Goal: Task Accomplishment & Management: Use online tool/utility

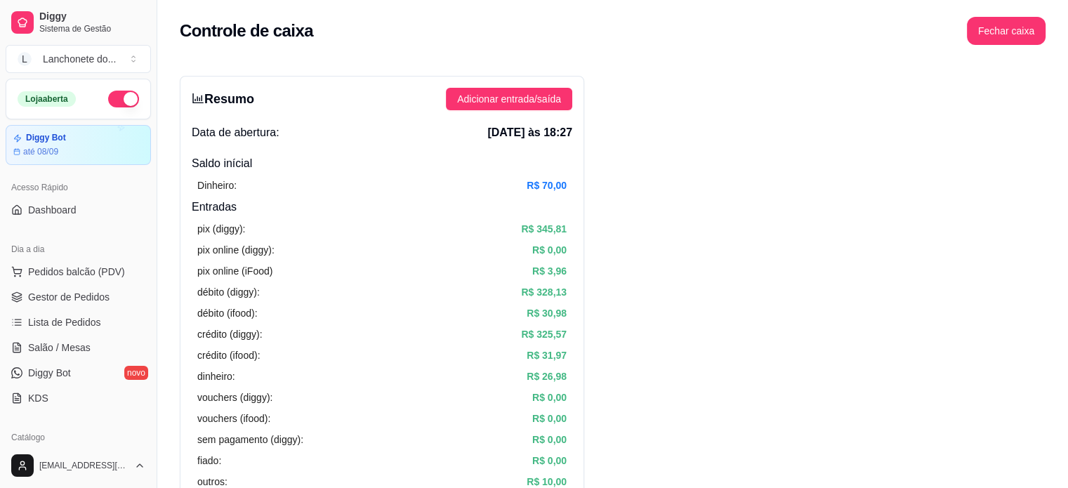
scroll to position [402, 0]
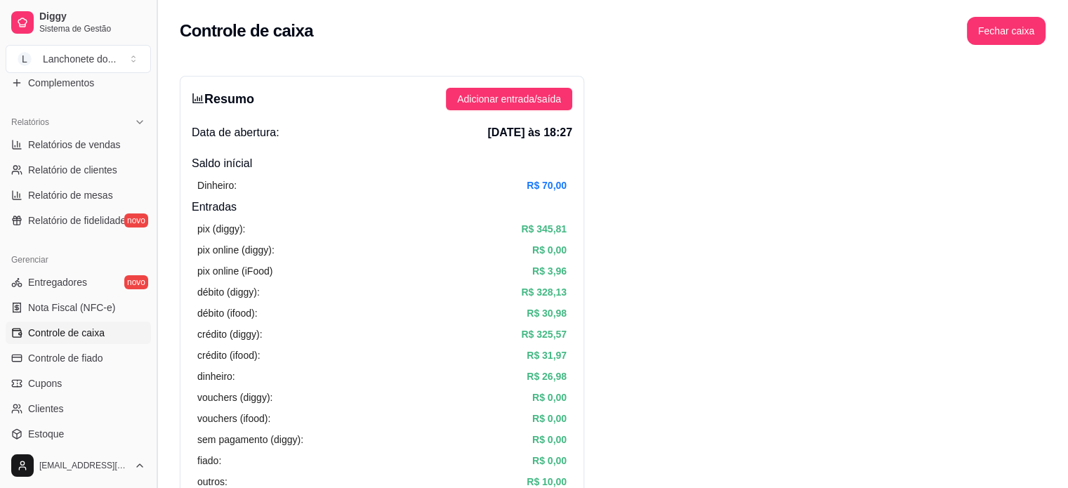
click at [152, 96] on button "Toggle Sidebar" at bounding box center [156, 244] width 11 height 488
click at [192, 96] on h3 "Resumo" at bounding box center [223, 99] width 62 height 20
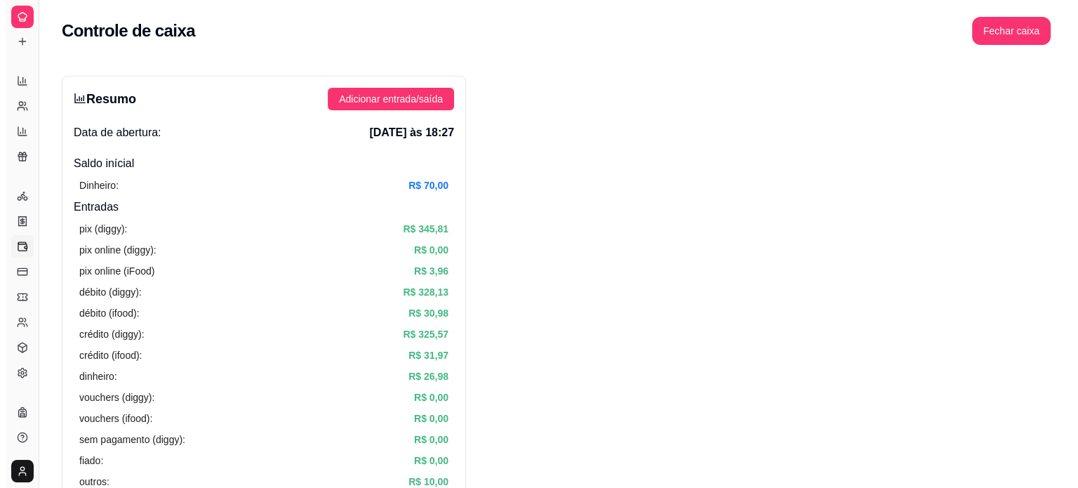
scroll to position [239, 0]
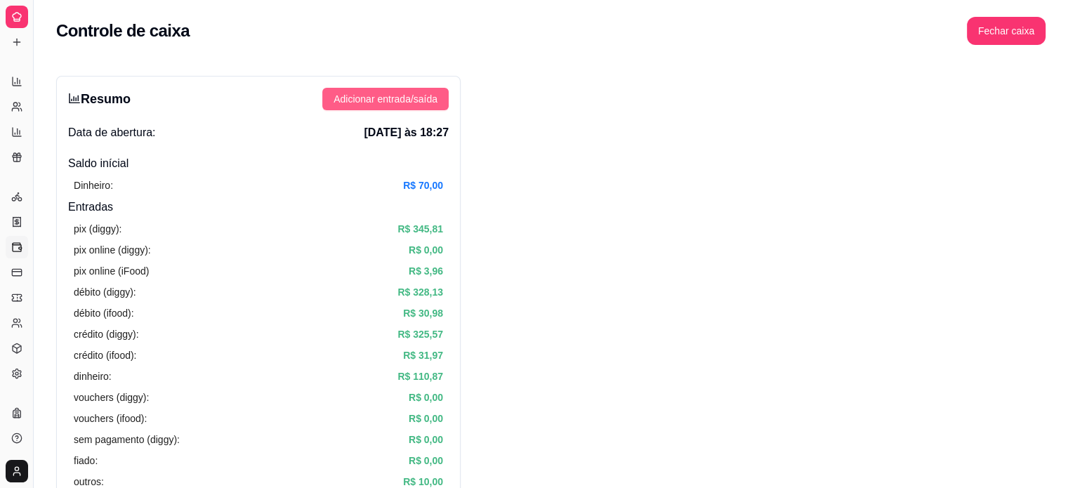
click at [397, 98] on span "Adicionar entrada/saída" at bounding box center [385, 98] width 104 height 15
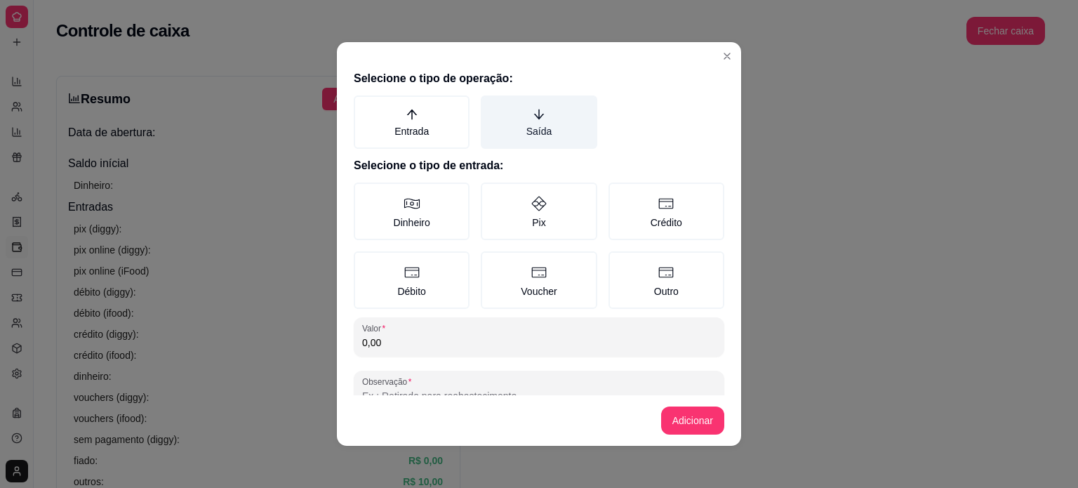
click at [531, 122] on label "Saída" at bounding box center [539, 121] width 116 height 53
click at [491, 106] on button "Saída" at bounding box center [485, 100] width 11 height 11
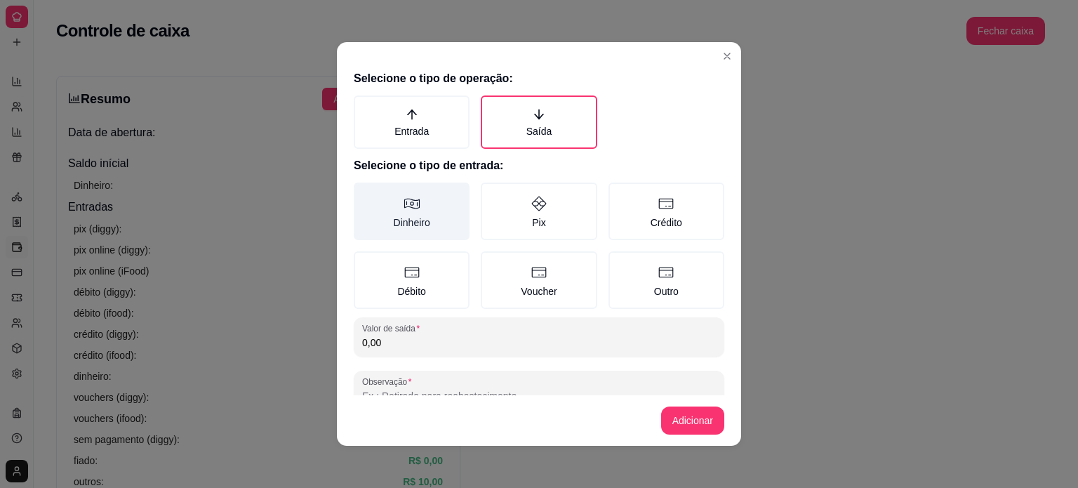
click at [423, 210] on label "Dinheiro" at bounding box center [412, 211] width 116 height 58
click at [364, 193] on button "Dinheiro" at bounding box center [358, 187] width 11 height 11
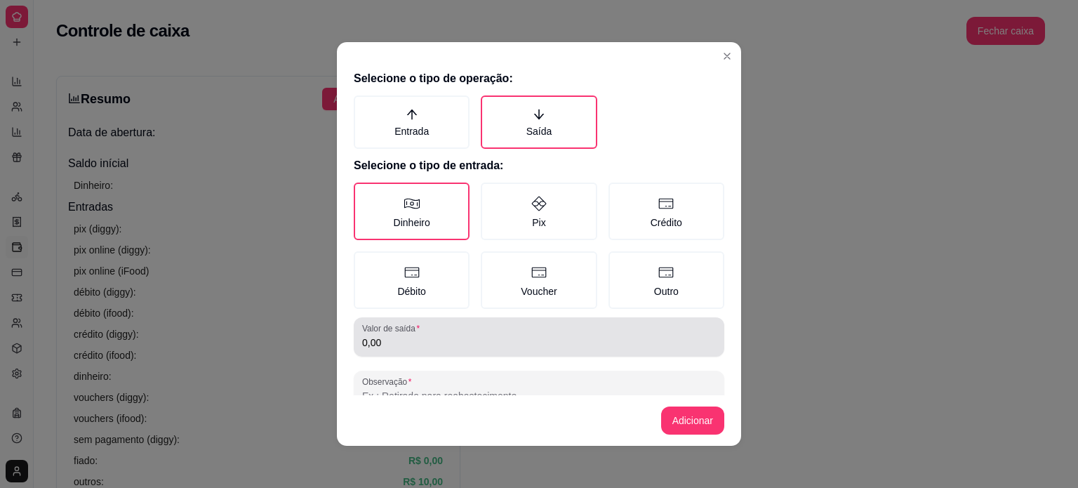
click at [390, 340] on input "0,00" at bounding box center [539, 342] width 354 height 14
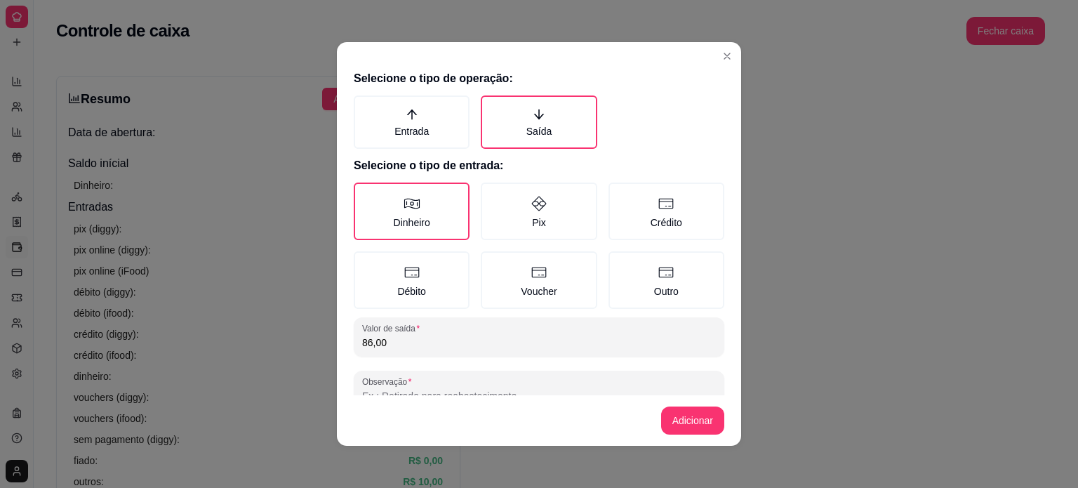
type input "86,00"
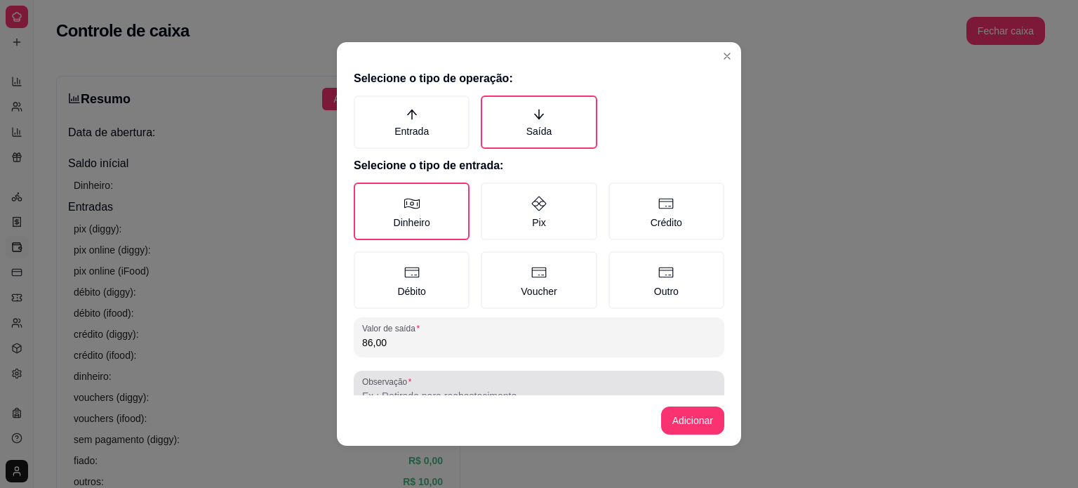
click at [395, 384] on label "Observação" at bounding box center [389, 381] width 54 height 12
click at [395, 389] on input "Observação" at bounding box center [539, 396] width 354 height 14
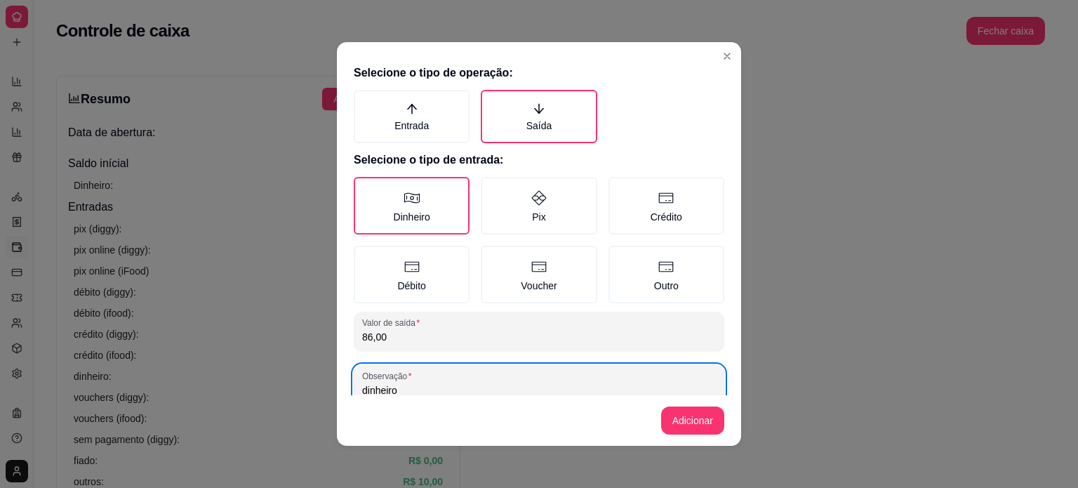
click at [404, 387] on input "dinheiro" at bounding box center [539, 390] width 354 height 14
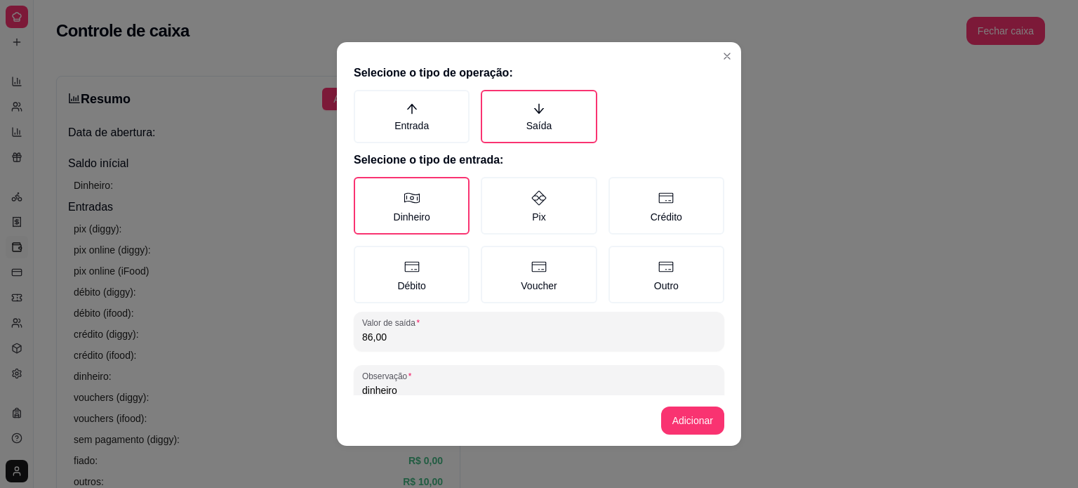
click at [404, 387] on input "dinheiro" at bounding box center [539, 390] width 354 height 14
type input "[PERSON_NAME]"
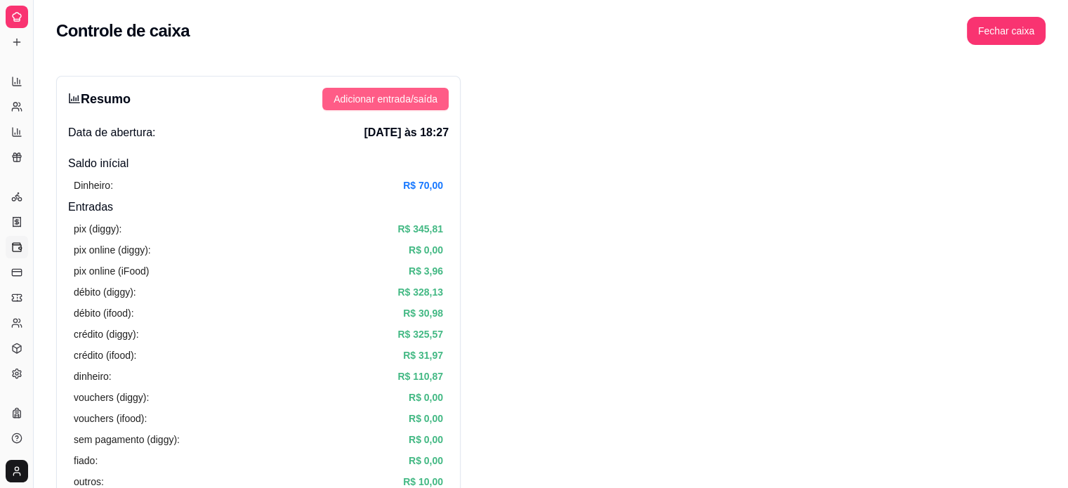
click at [420, 102] on span "Adicionar entrada/saída" at bounding box center [385, 98] width 104 height 15
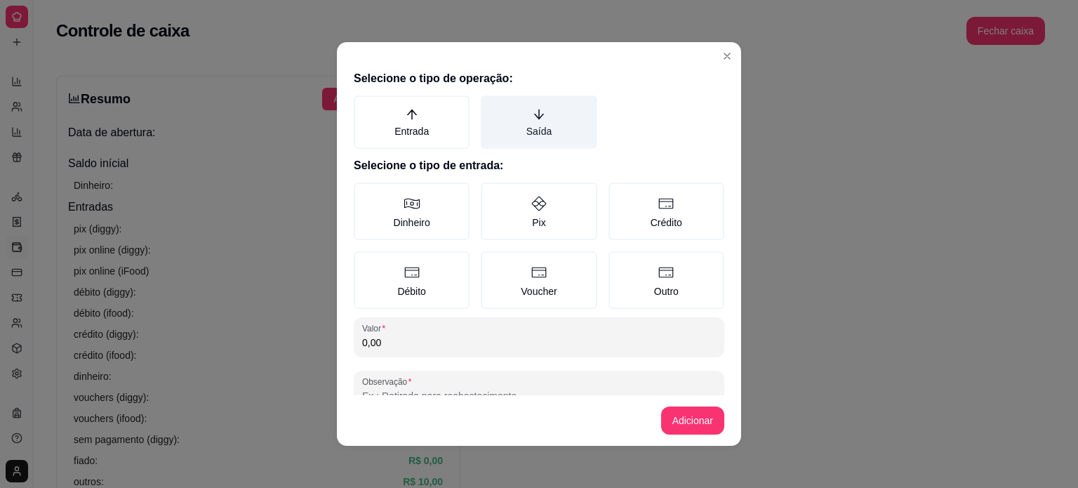
click at [498, 125] on label "Saída" at bounding box center [539, 121] width 116 height 53
click at [491, 106] on button "Saída" at bounding box center [485, 100] width 11 height 11
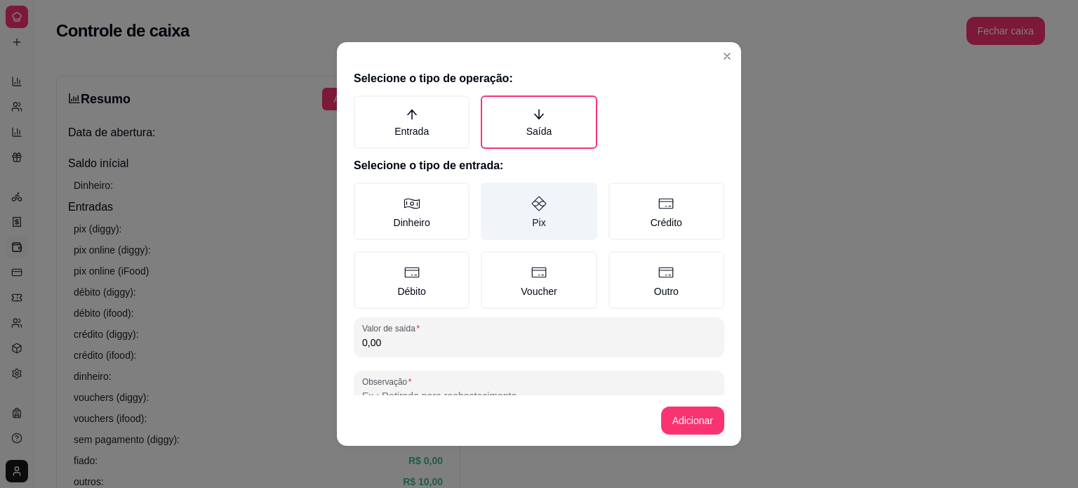
click at [496, 222] on label "Pix" at bounding box center [539, 211] width 116 height 58
click at [491, 193] on button "Pix" at bounding box center [485, 187] width 11 height 11
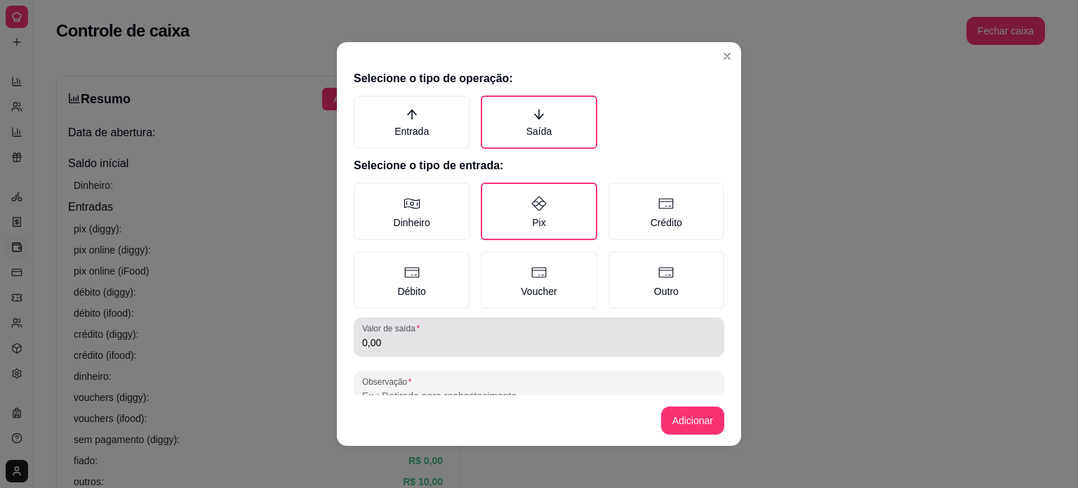
click at [390, 351] on div "Valor de saída 0,00" at bounding box center [539, 336] width 371 height 39
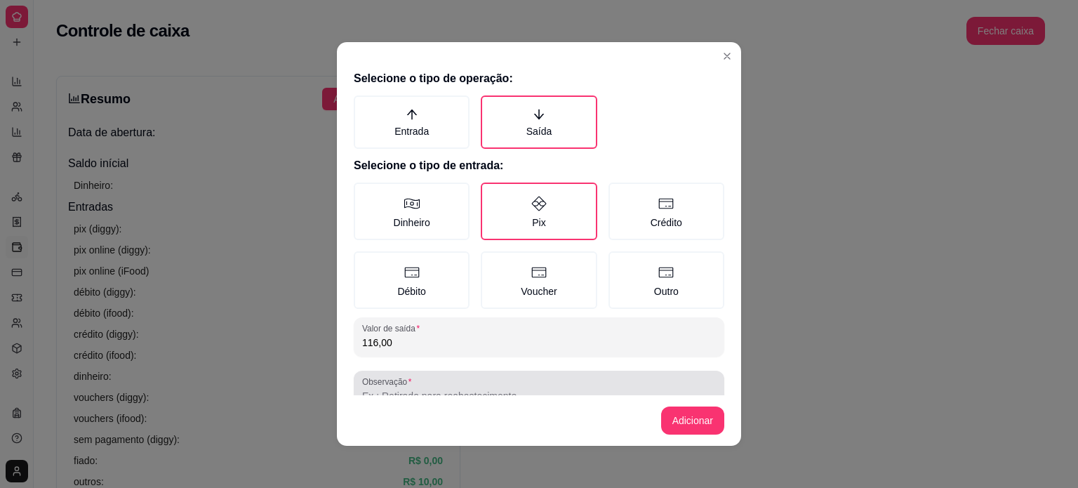
type input "116,00"
click at [391, 389] on input "Observação" at bounding box center [539, 396] width 354 height 14
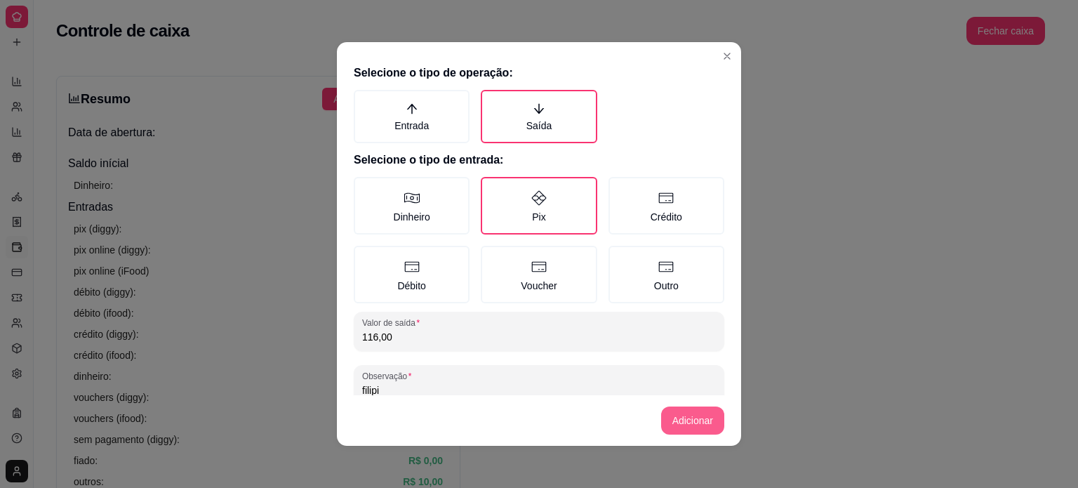
type input "filipi"
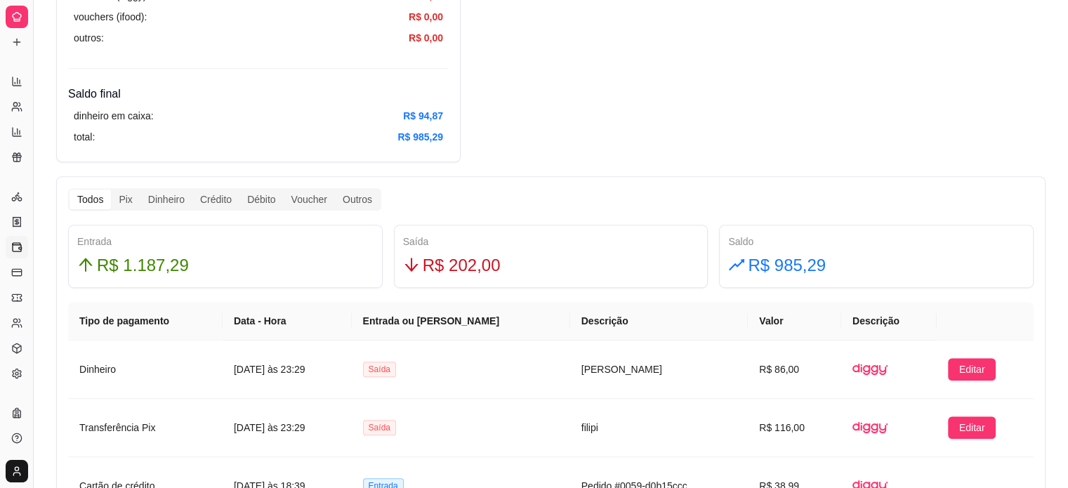
scroll to position [658, 0]
